Goal: Information Seeking & Learning: Stay updated

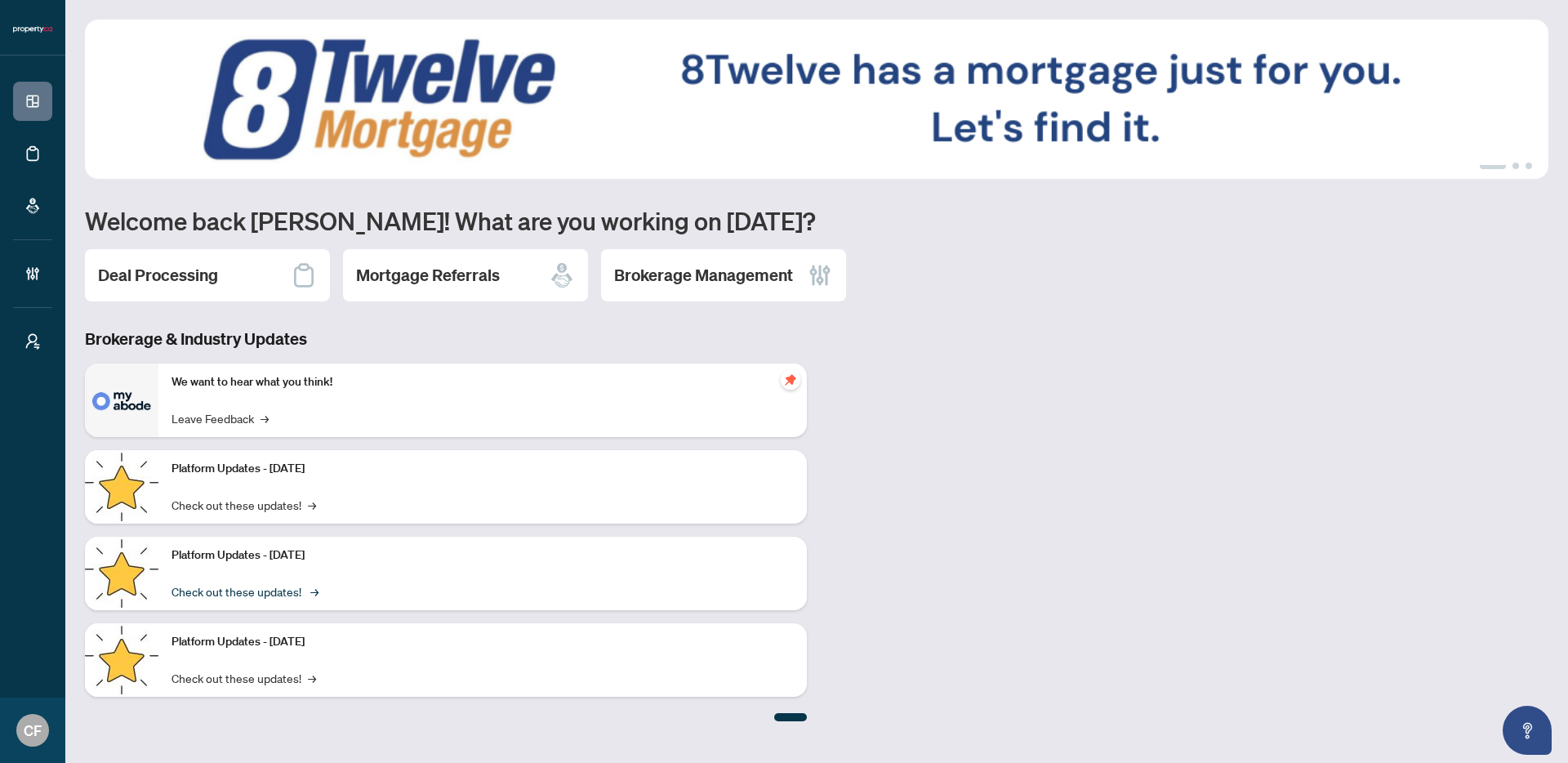
click at [228, 595] on link "Check out these updates! →" at bounding box center [243, 592] width 144 height 18
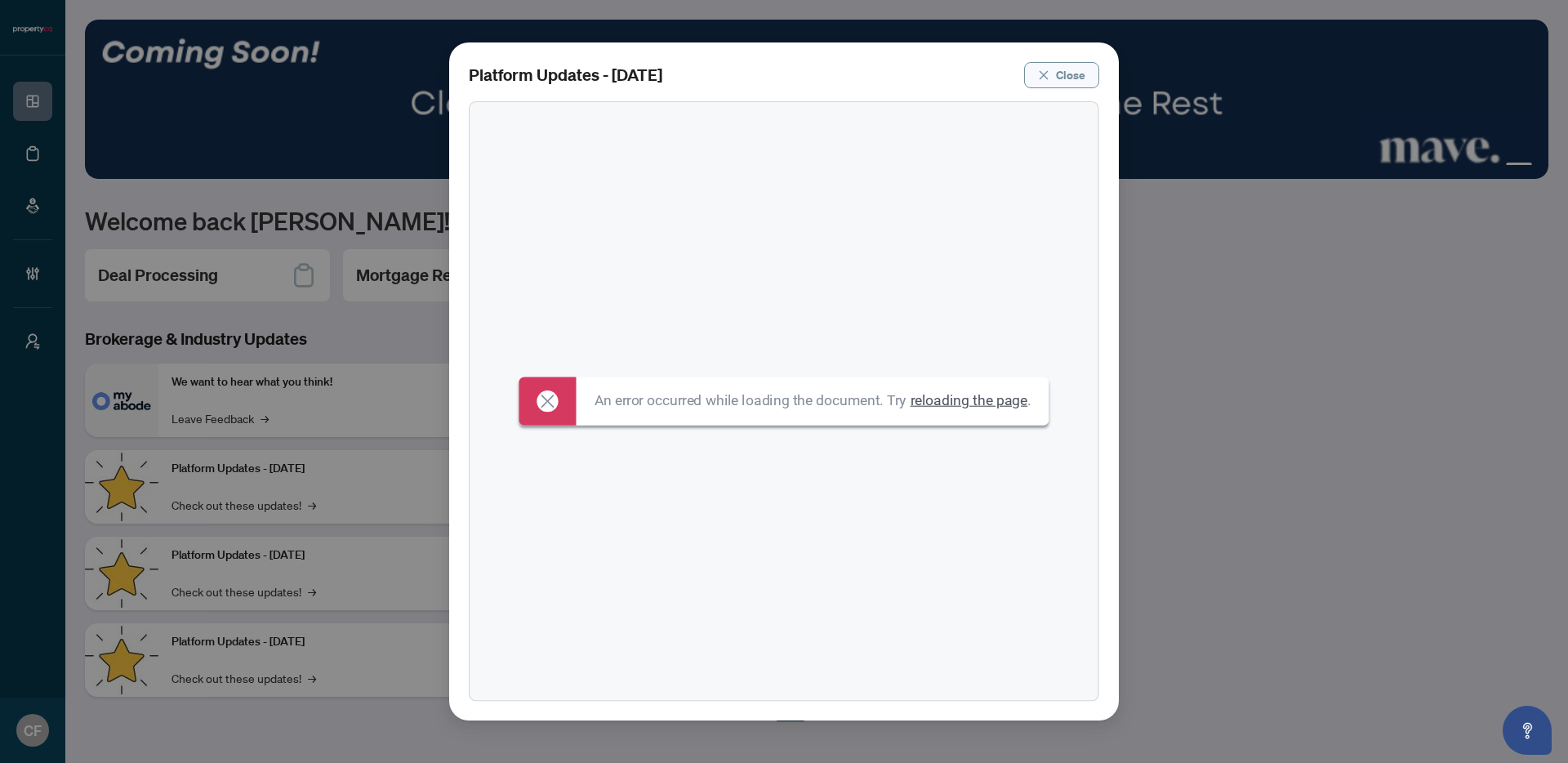
click at [1077, 78] on span "Close" at bounding box center [1070, 74] width 29 height 26
